Goal: Transaction & Acquisition: Subscribe to service/newsletter

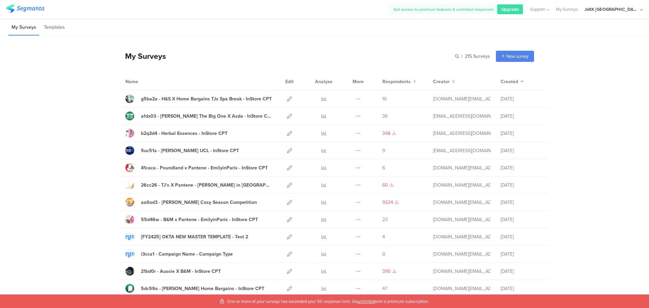
click at [366, 303] on span "unlimited" at bounding box center [366, 301] width 18 height 6
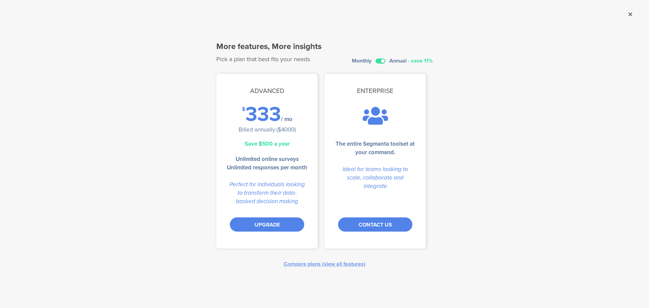
click at [377, 62] on sg-account-subscription-ui "More features, More insights Pick a plan that best fits your needs Monthly Annu…" at bounding box center [324, 154] width 236 height 248
click at [379, 60] on sg-account-subscription-ui "More features, More insights Pick a plan that best fits your needs Monthly Annu…" at bounding box center [324, 154] width 236 height 248
drag, startPoint x: 381, startPoint y: 53, endPoint x: 382, endPoint y: 57, distance: 4.1
click at [382, 57] on div "More features, More insights Pick a plan that best fits your needs Monthly Annu…" at bounding box center [324, 51] width 216 height 23
click at [382, 58] on label at bounding box center [380, 60] width 10 height 5
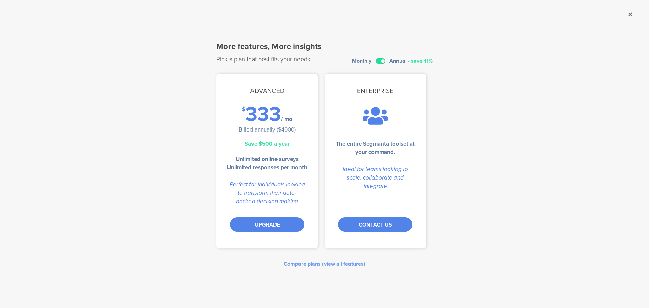
click at [0, 0] on input "checkbox" at bounding box center [0, 0] width 0 height 0
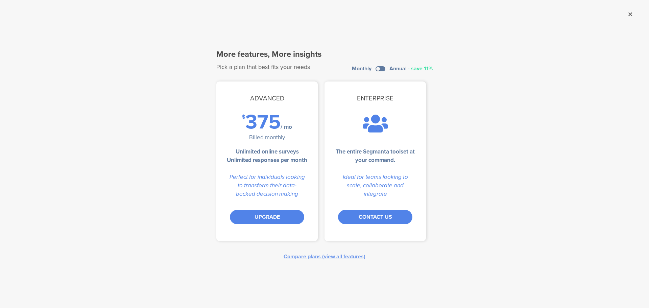
click at [499, 103] on sg-dialog-overlay "More features, More insights Pick a plan that best fits your needs Monthly Annu…" at bounding box center [324, 154] width 649 height 308
